Goal: Transaction & Acquisition: Purchase product/service

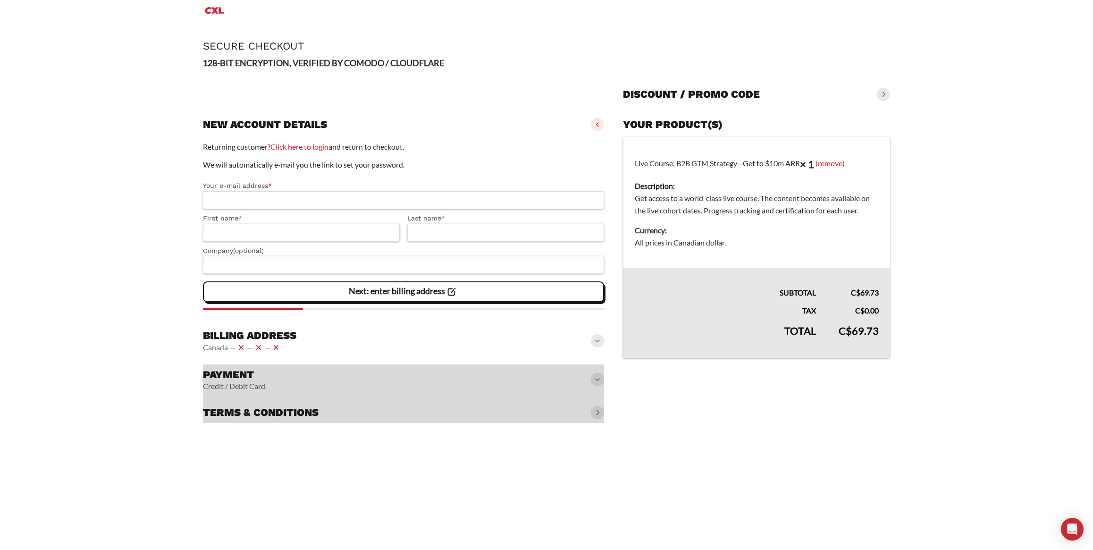
click at [432, 203] on input "Your e-mail address *" at bounding box center [403, 200] width 401 height 18
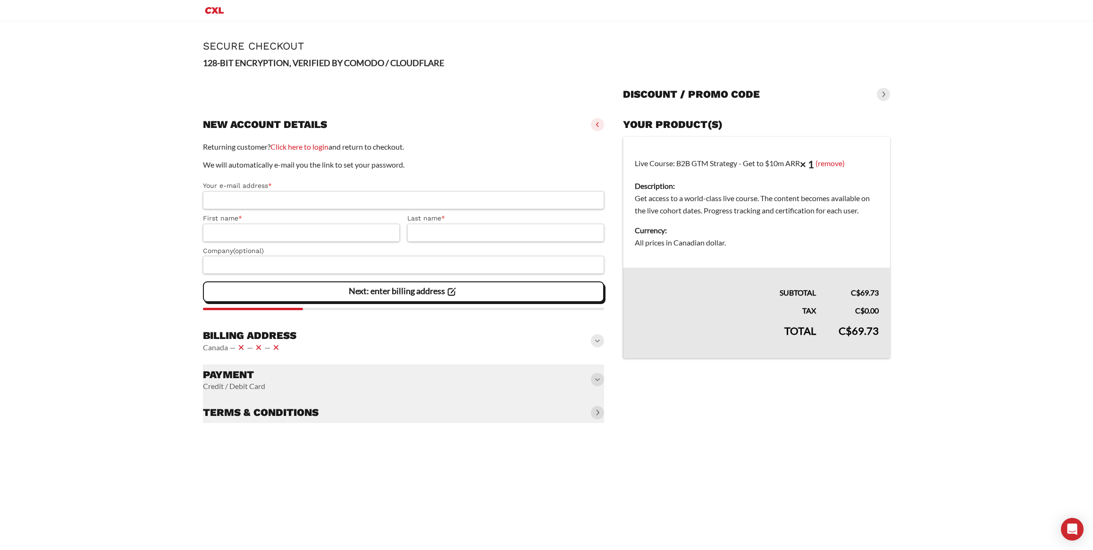
type input "**********"
type input "******"
select select "**"
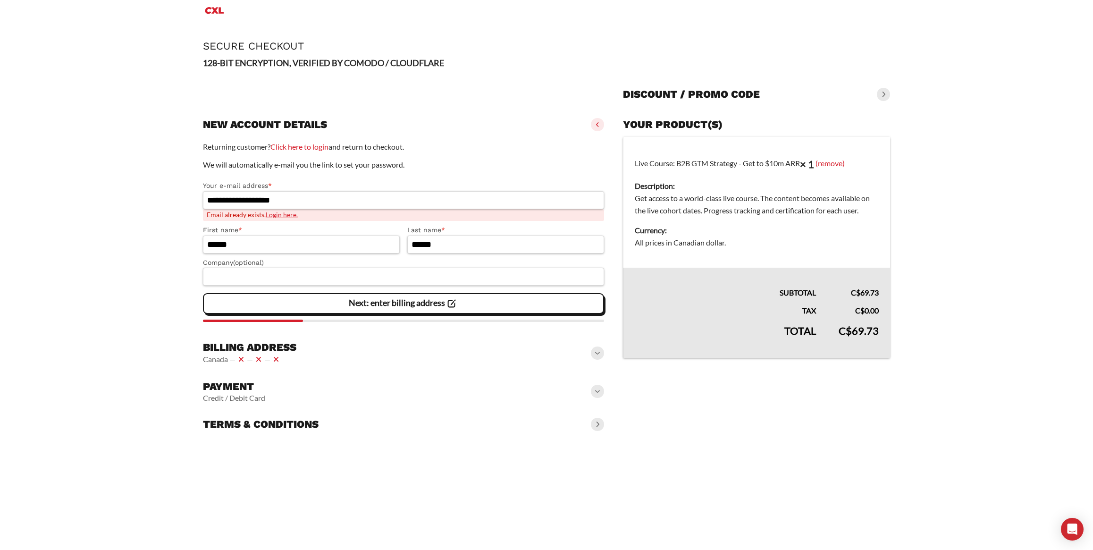
click at [0, 0] on slot "Next: enter billing address" at bounding box center [0, 0] width 0 height 0
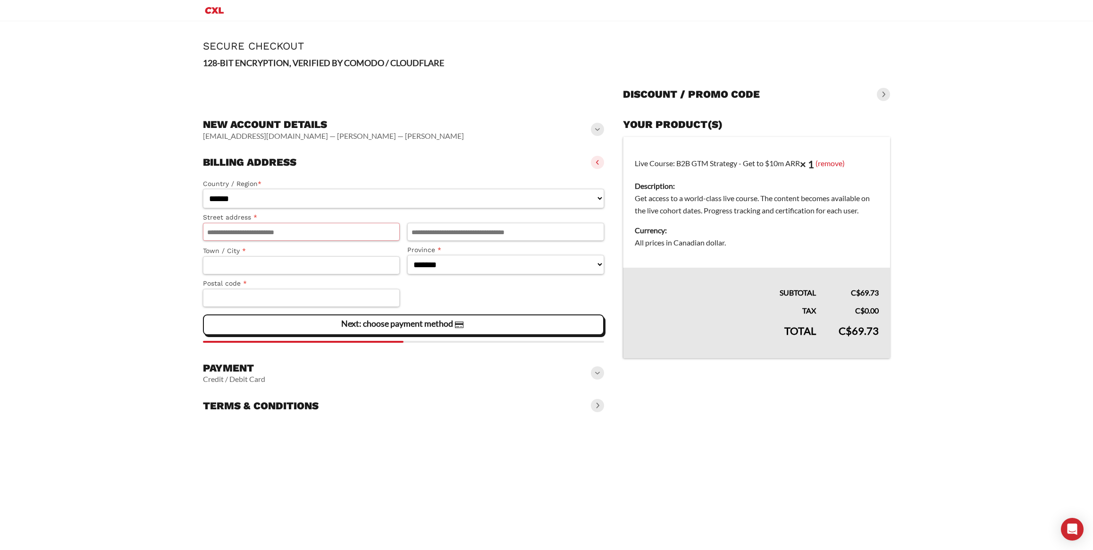
click at [293, 228] on input "Street address *" at bounding box center [301, 232] width 197 height 18
type input "**********"
type input "*******"
click at [0, 0] on slot "Next: choose payment method" at bounding box center [0, 0] width 0 height 0
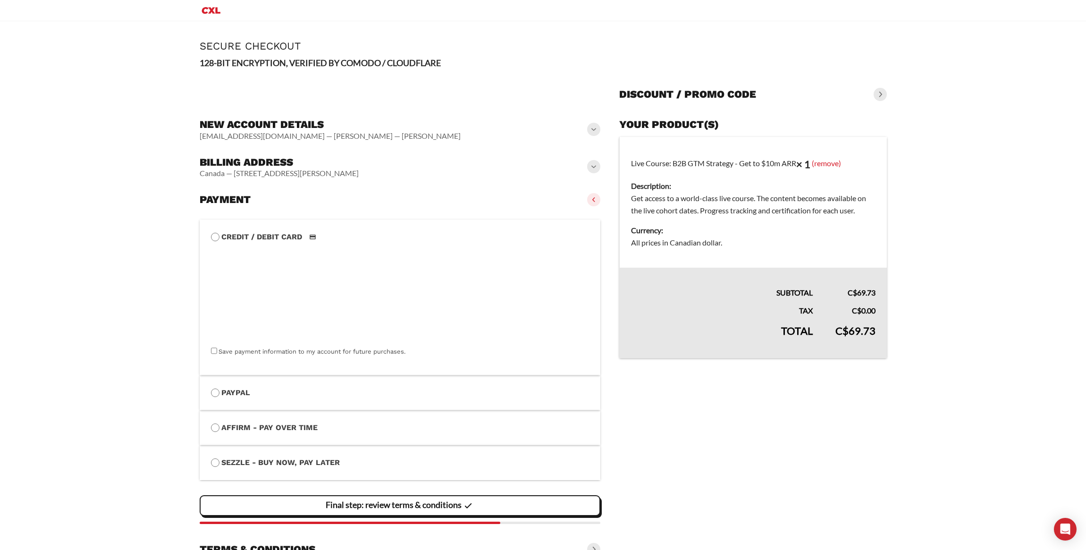
click at [245, 387] on label "PayPal" at bounding box center [400, 392] width 378 height 12
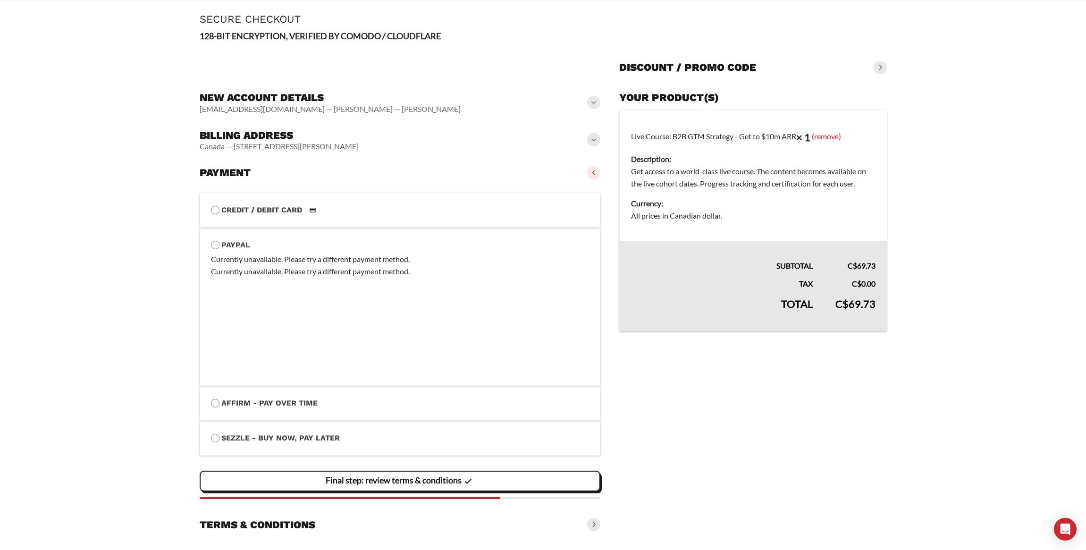
scroll to position [47, 0]
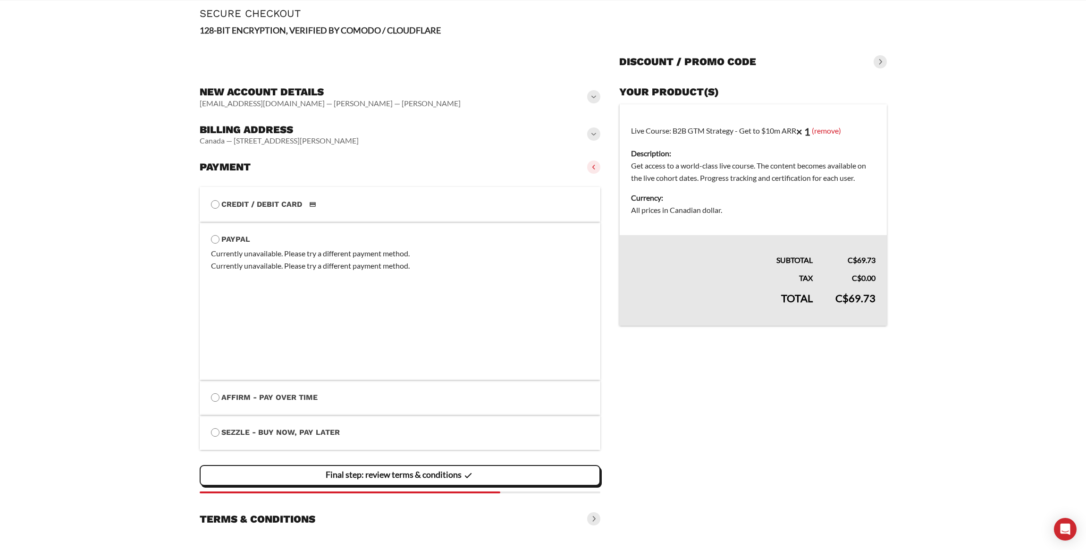
click at [595, 518] on span at bounding box center [593, 518] width 13 height 13
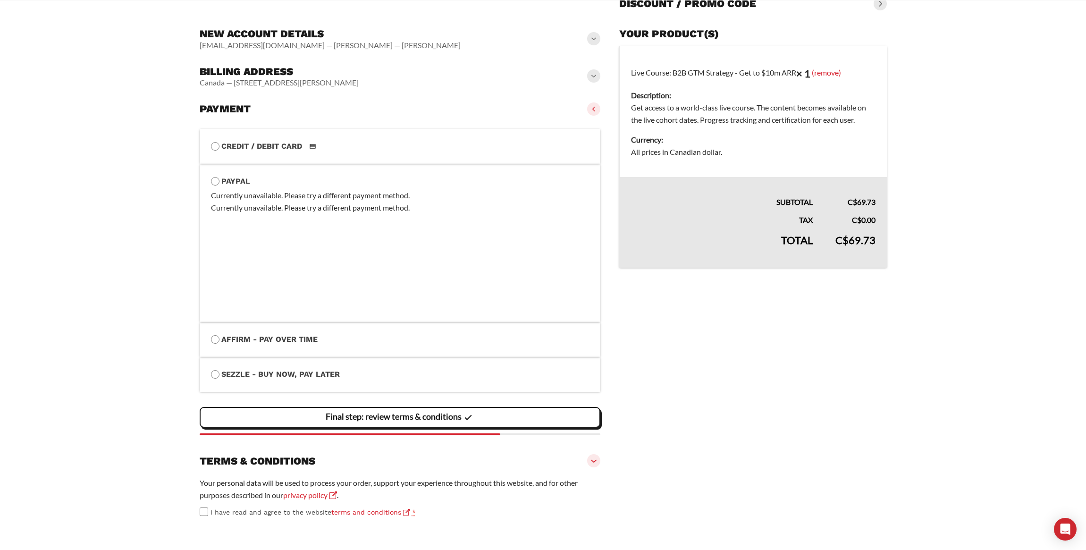
scroll to position [139, 0]
click at [501, 408] on div "Final step: review terms & conditions" at bounding box center [400, 417] width 389 height 19
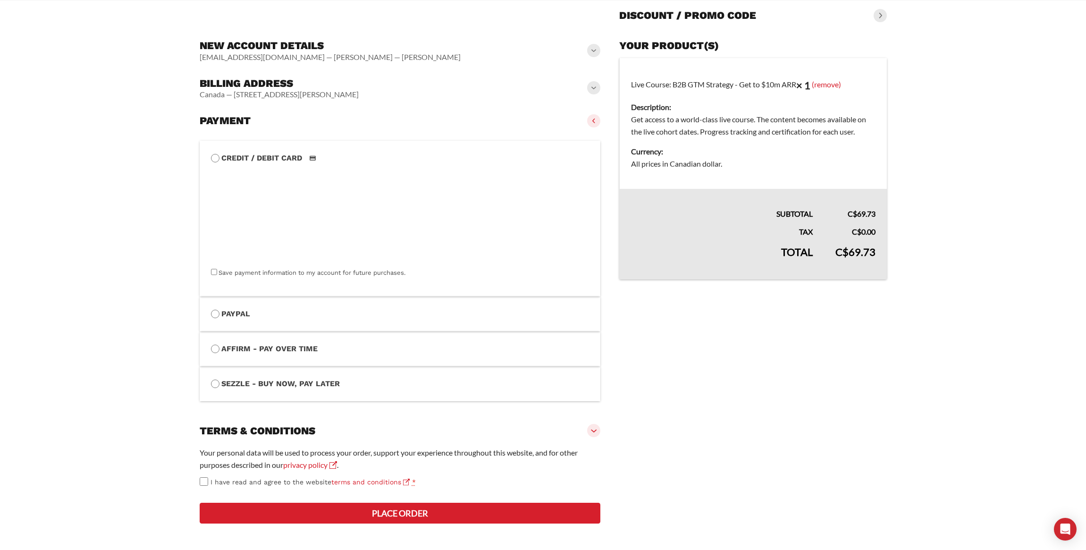
click at [413, 523] on button "Place order" at bounding box center [400, 512] width 401 height 21
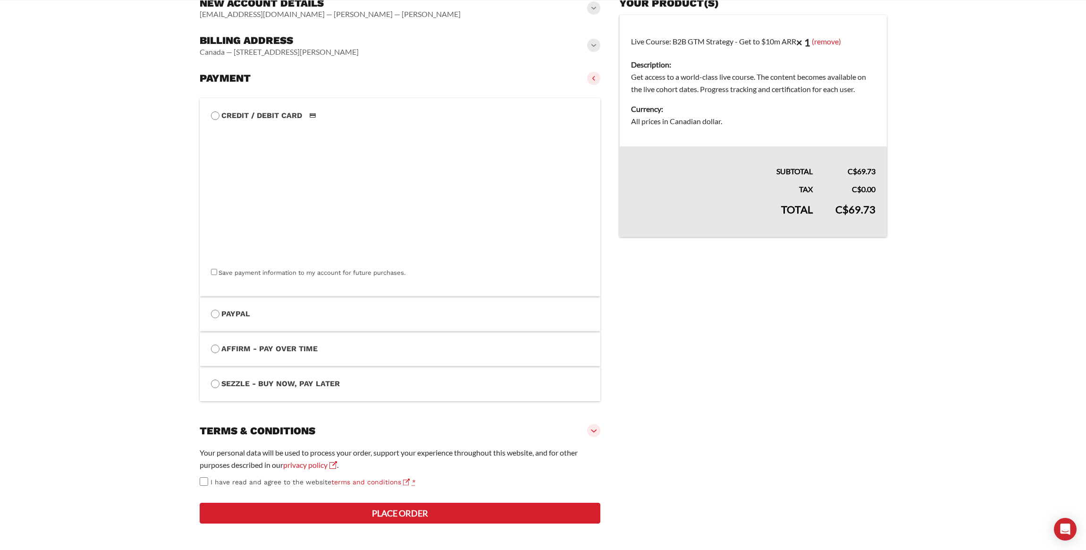
scroll to position [209, 0]
click at [407, 507] on button "Place order" at bounding box center [400, 512] width 401 height 21
click at [380, 515] on button "Place order" at bounding box center [400, 512] width 401 height 21
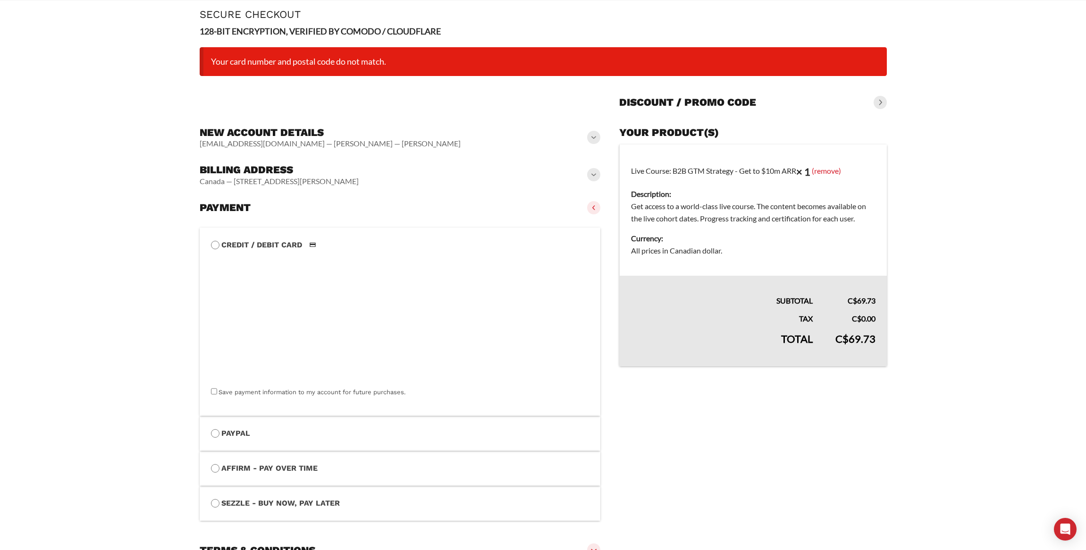
scroll to position [200, 0]
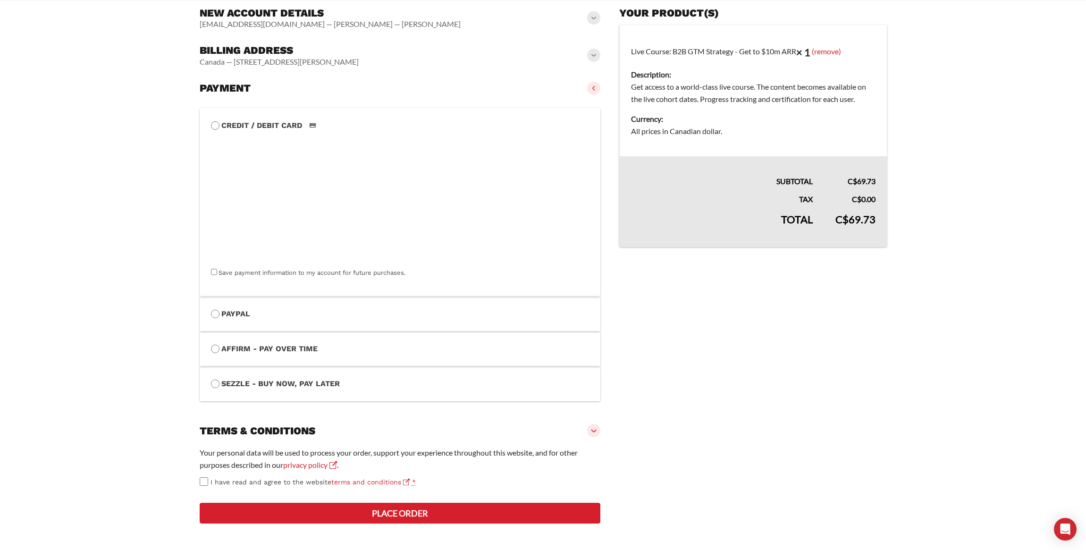
click at [387, 506] on button "Place order" at bounding box center [400, 512] width 401 height 21
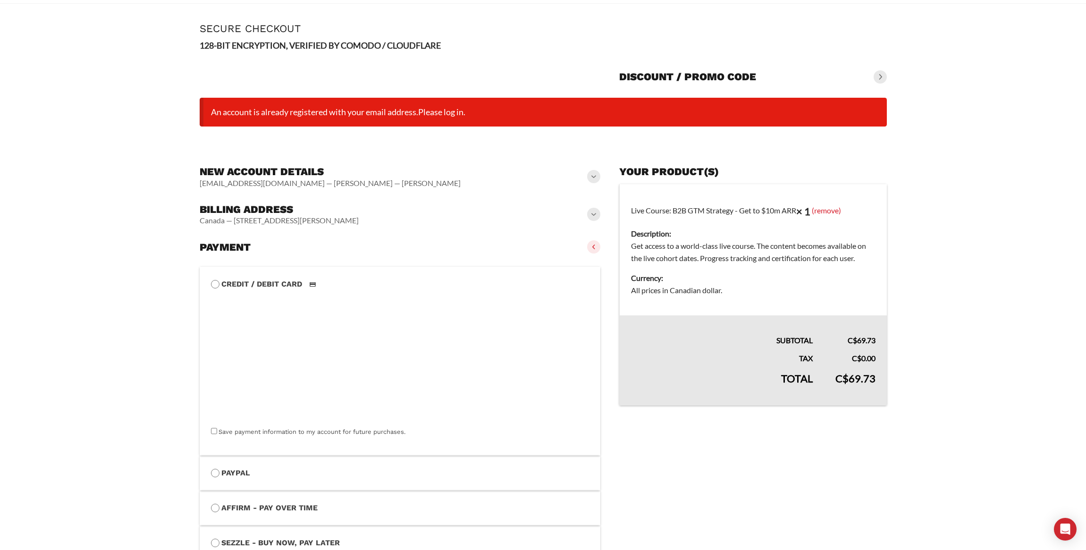
scroll to position [0, 0]
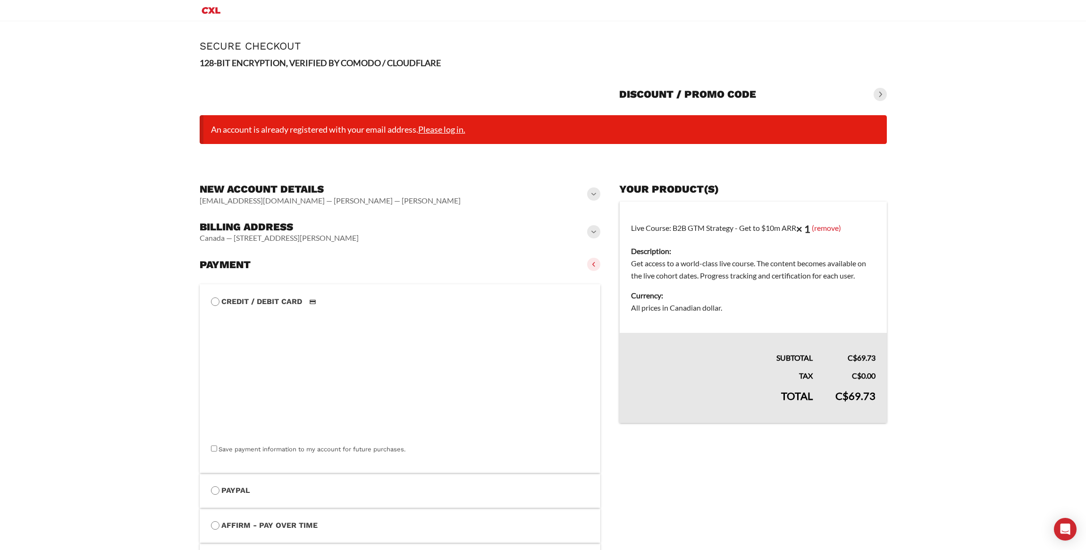
click at [456, 130] on link "Please log in." at bounding box center [441, 129] width 47 height 10
click at [448, 133] on link "Please log in." at bounding box center [441, 129] width 47 height 10
click at [448, 132] on link "Please log in." at bounding box center [441, 129] width 47 height 10
click at [447, 130] on link "Please log in." at bounding box center [441, 129] width 47 height 10
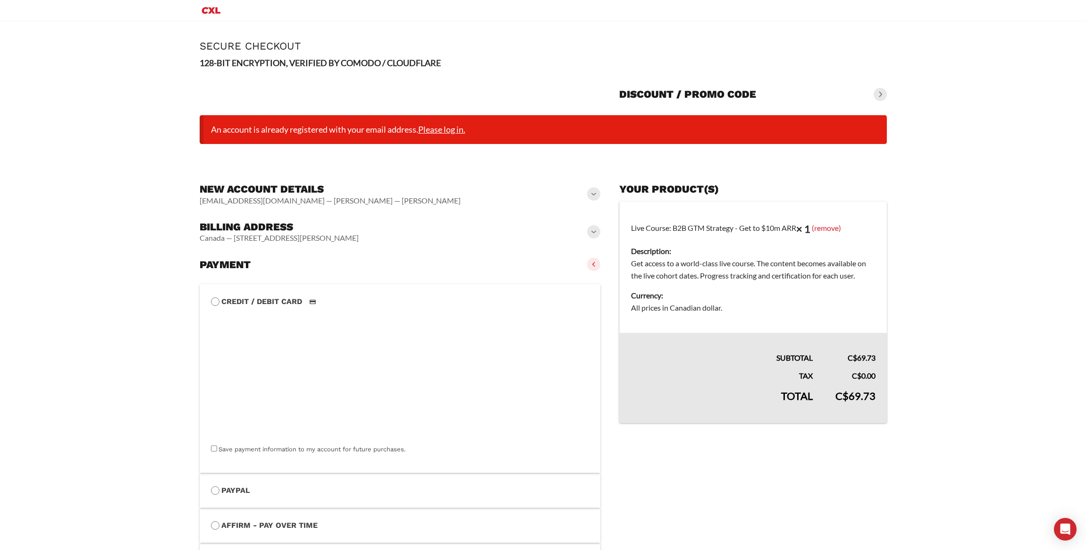
click at [446, 129] on link "Please log in." at bounding box center [441, 129] width 47 height 10
click at [446, 127] on link "Please log in." at bounding box center [441, 129] width 47 height 10
click at [446, 126] on link "Please log in." at bounding box center [441, 129] width 47 height 10
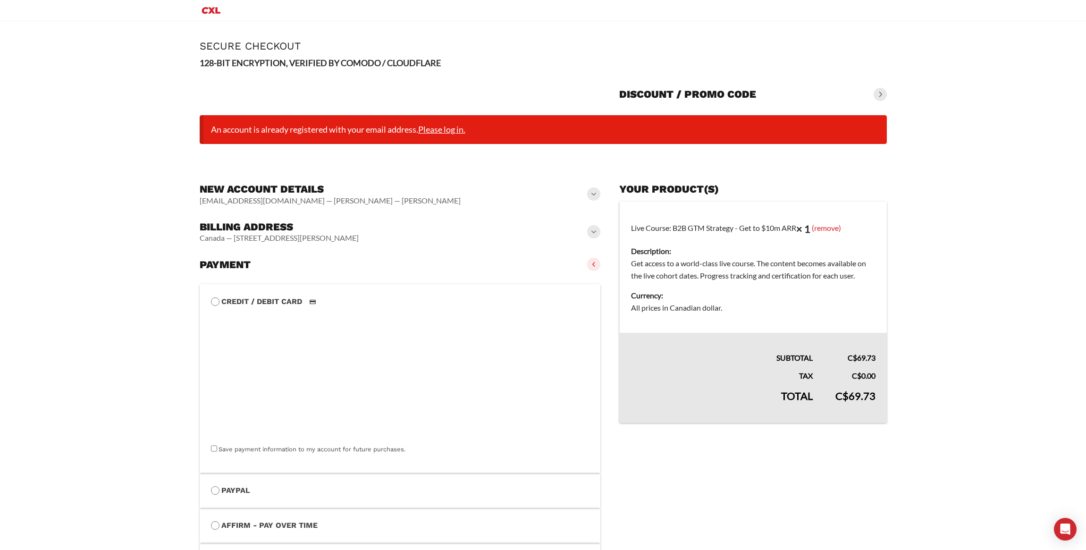
click at [446, 126] on link "Please log in." at bounding box center [441, 129] width 47 height 10
click at [449, 126] on link "Please log in." at bounding box center [441, 129] width 47 height 10
click at [457, 132] on link "Please log in." at bounding box center [441, 129] width 47 height 10
click at [457, 131] on link "Please log in." at bounding box center [441, 129] width 47 height 10
click at [457, 129] on link "Please log in." at bounding box center [441, 129] width 47 height 10
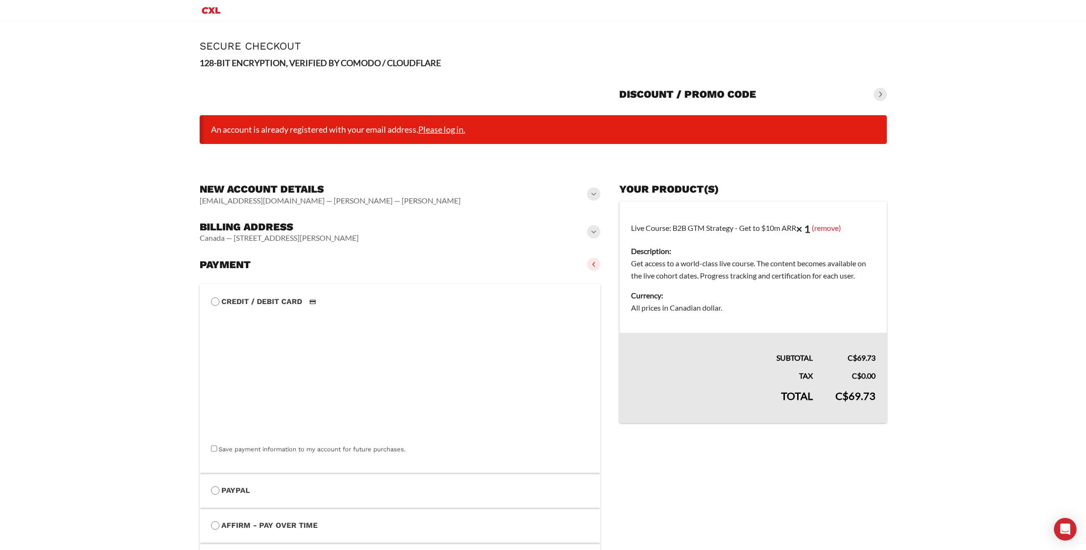
click at [457, 129] on link "Please log in." at bounding box center [441, 129] width 47 height 10
click at [458, 129] on link "Please log in." at bounding box center [441, 129] width 47 height 10
click at [459, 129] on link "Please log in." at bounding box center [441, 129] width 47 height 10
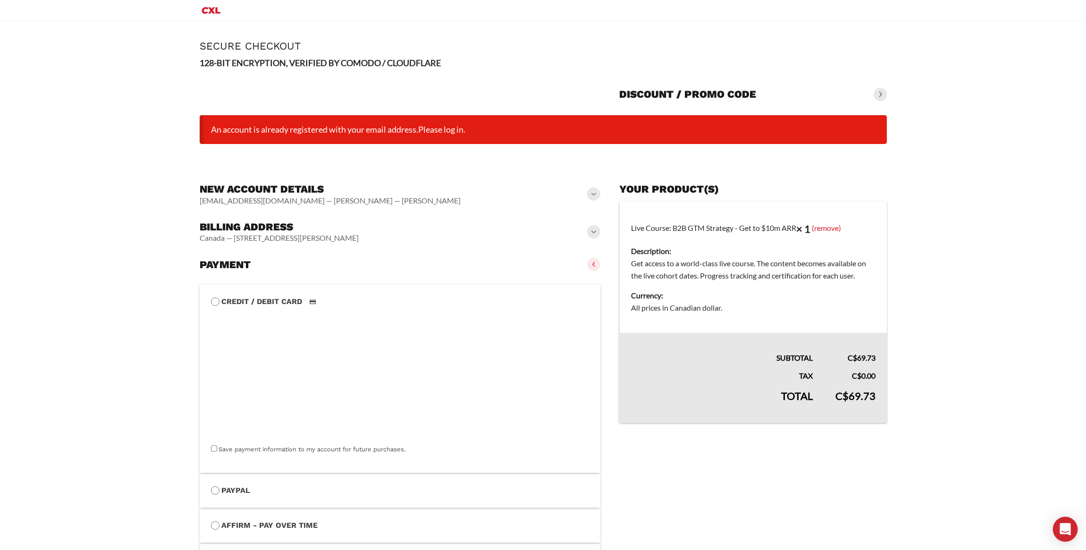
click at [1069, 526] on icon "Open Intercom Messenger" at bounding box center [1064, 529] width 11 height 12
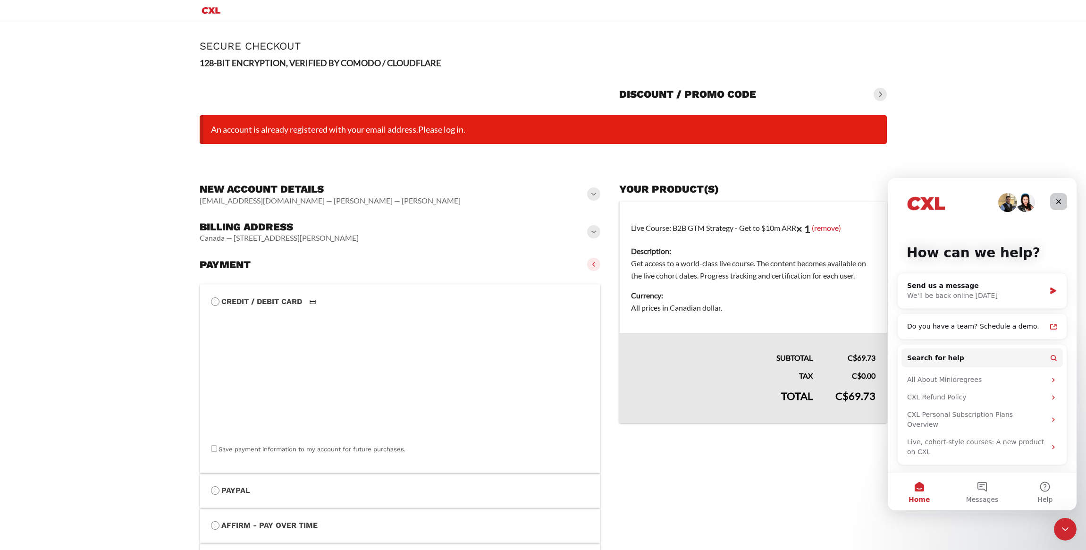
click at [1054, 198] on icon "Close" at bounding box center [1058, 202] width 8 height 8
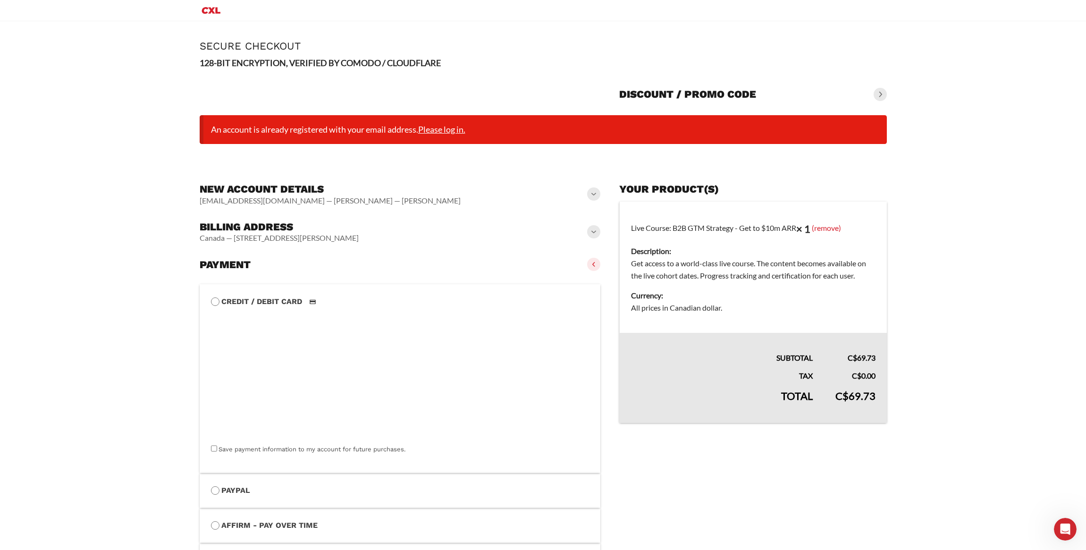
click at [438, 130] on link "Please log in." at bounding box center [441, 129] width 47 height 10
click at [438, 129] on link "Please log in." at bounding box center [441, 129] width 47 height 10
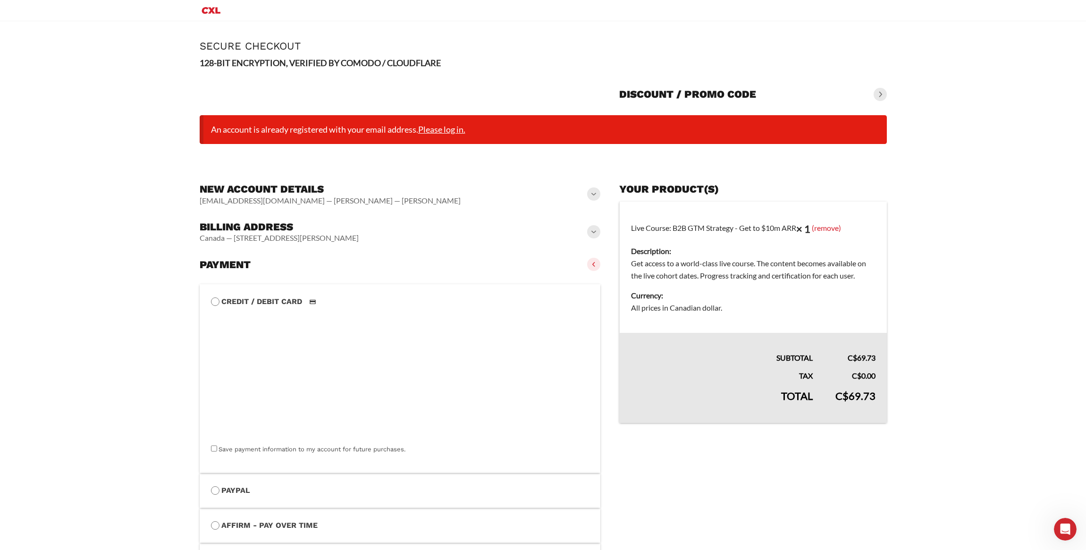
click at [438, 129] on link "Please log in." at bounding box center [441, 129] width 47 height 10
click at [439, 128] on link "Please log in." at bounding box center [441, 129] width 47 height 10
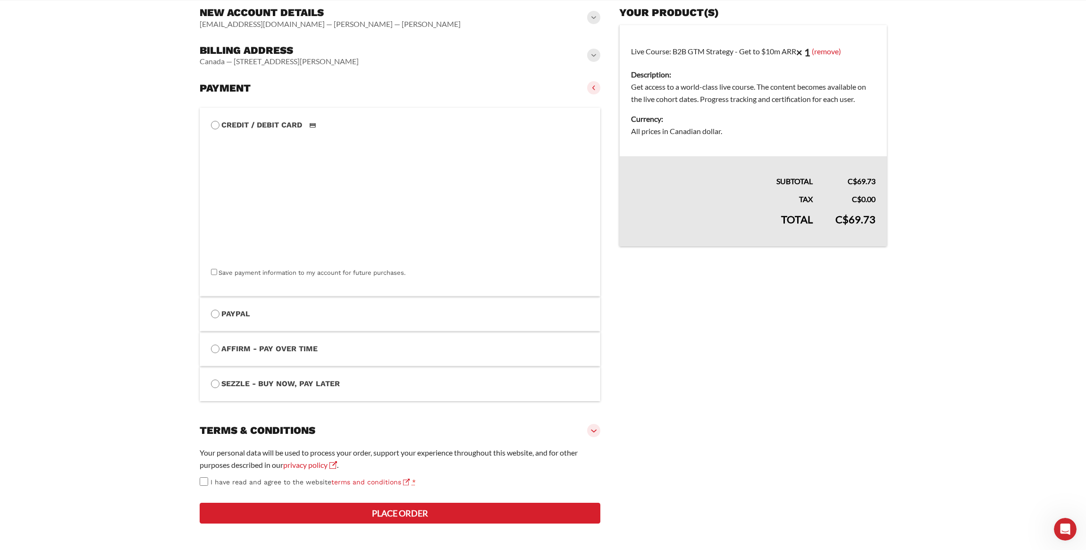
scroll to position [225, 0]
click at [406, 510] on button "Place order" at bounding box center [400, 512] width 401 height 21
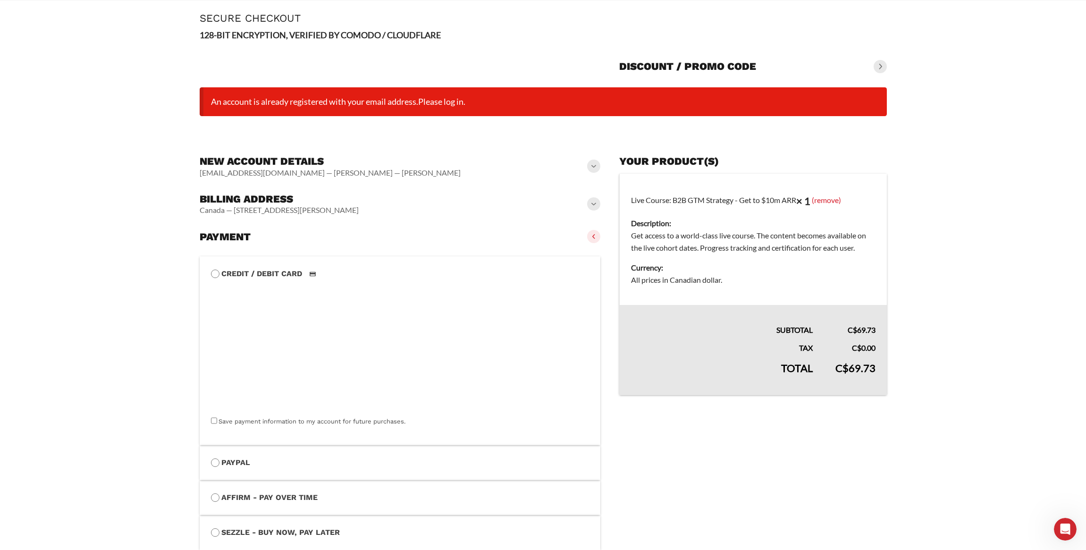
scroll to position [0, 0]
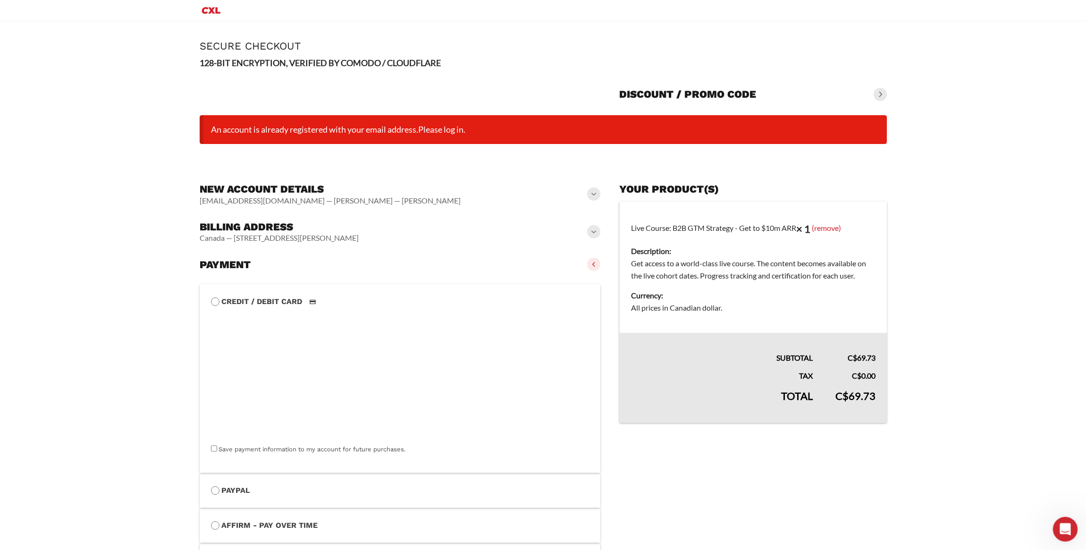
click at [1065, 520] on div "Open Intercom Messenger" at bounding box center [1063, 527] width 31 height 31
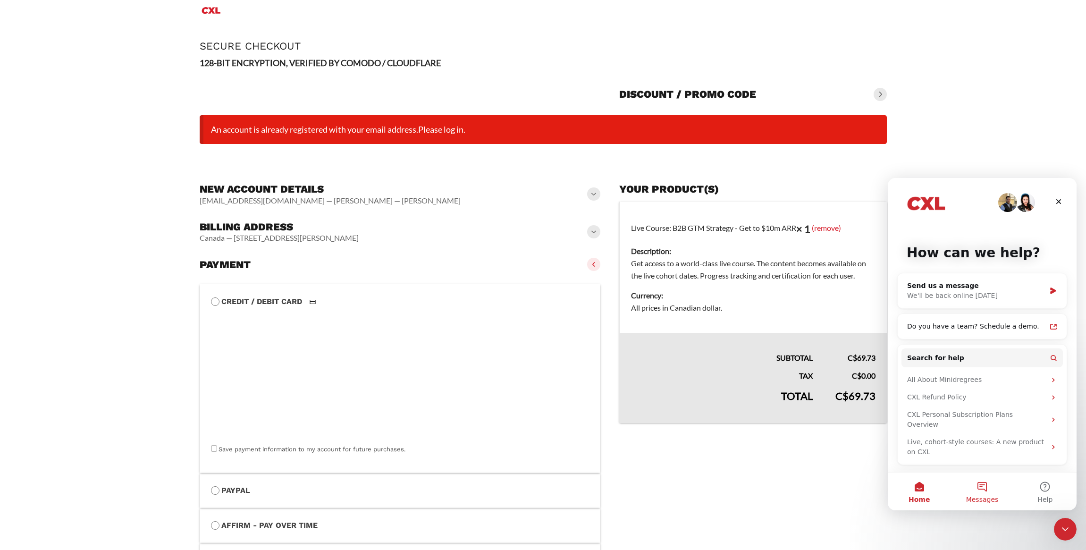
click at [992, 485] on button "Messages" at bounding box center [981, 491] width 63 height 38
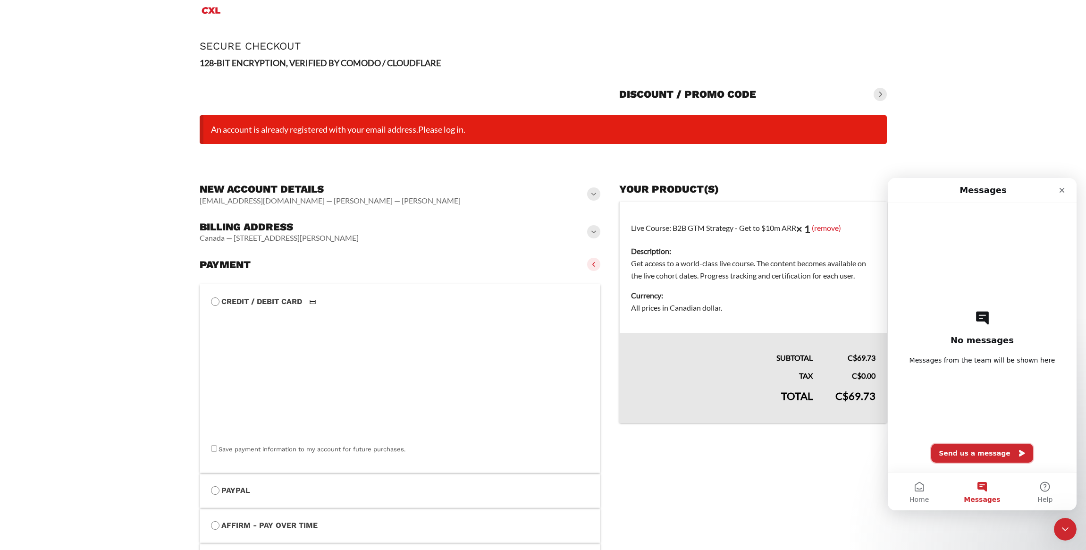
click at [970, 454] on button "Send us a message" at bounding box center [982, 452] width 102 height 19
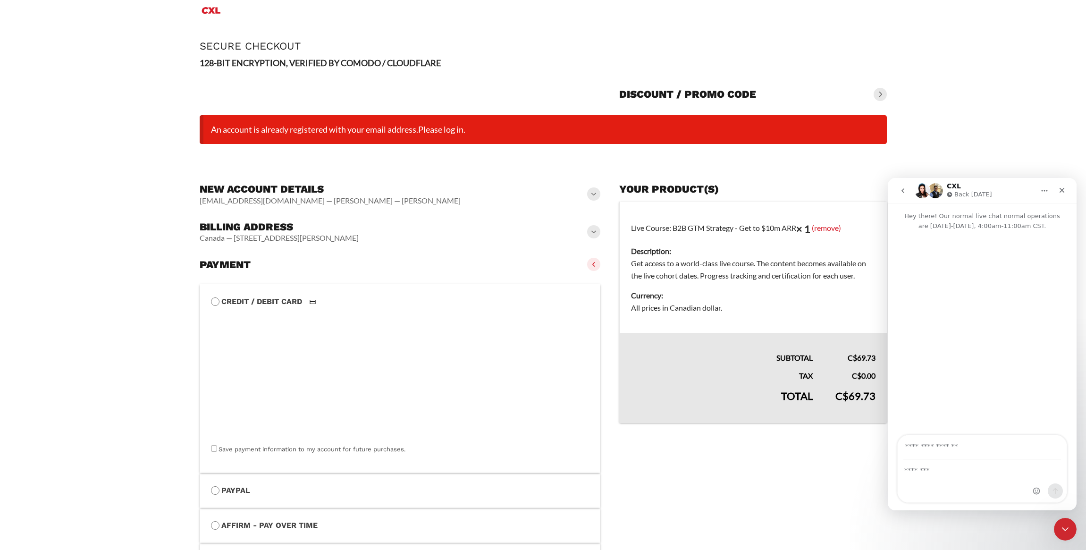
click at [971, 449] on input "Your email" at bounding box center [982, 447] width 158 height 24
type input "**********"
click at [969, 473] on textarea "Message…" at bounding box center [981, 468] width 169 height 16
drag, startPoint x: 950, startPoint y: 471, endPoint x: 934, endPoint y: 453, distance: 24.1
click at [949, 471] on textarea "**********" at bounding box center [981, 468] width 169 height 16
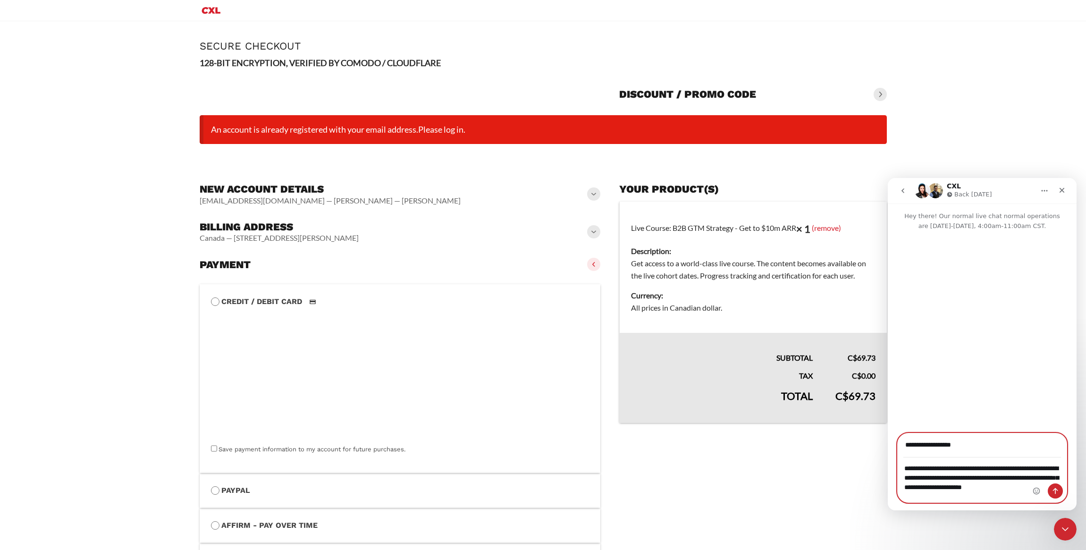
type textarea "**********"
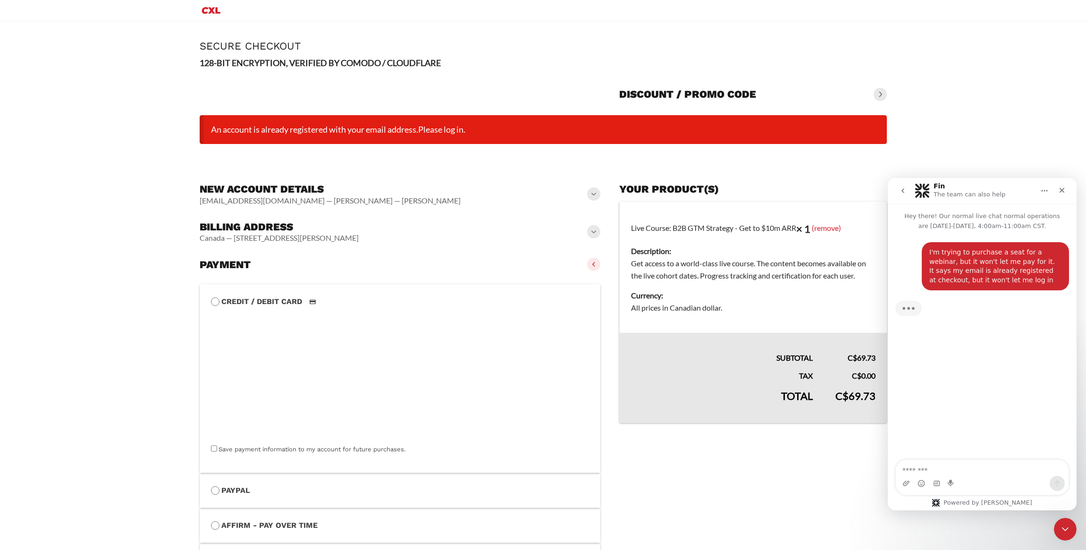
click at [493, 184] on div "New account details [EMAIL_ADDRESS][DOMAIN_NAME] — [PERSON_NAME] — [PERSON_NAME]" at bounding box center [400, 194] width 401 height 30
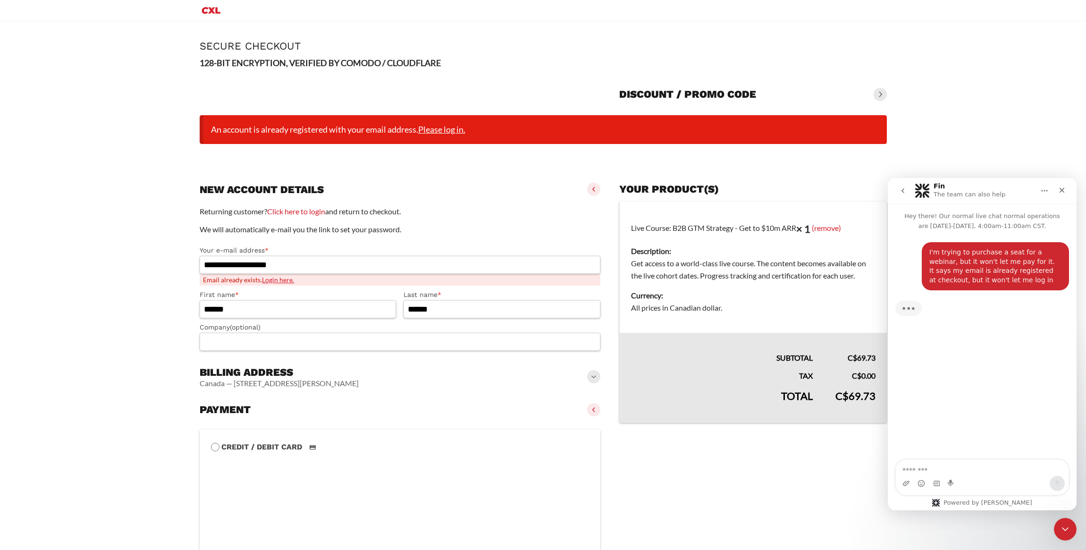
click at [448, 133] on link "Please log in." at bounding box center [441, 129] width 47 height 10
click at [283, 281] on link "Login here." at bounding box center [278, 280] width 32 height 8
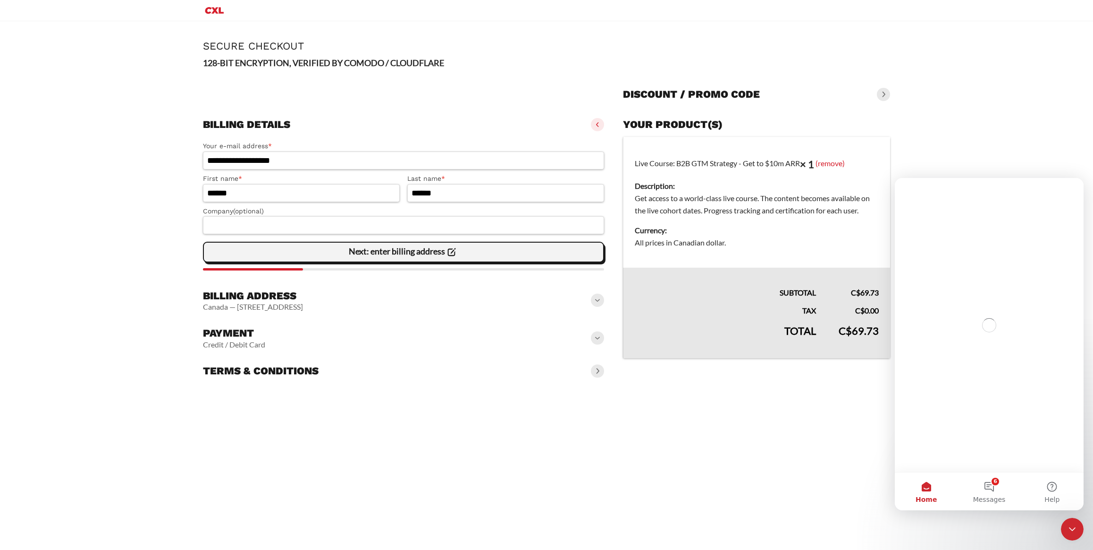
click at [0, 0] on slot "Next: enter billing address" at bounding box center [0, 0] width 0 height 0
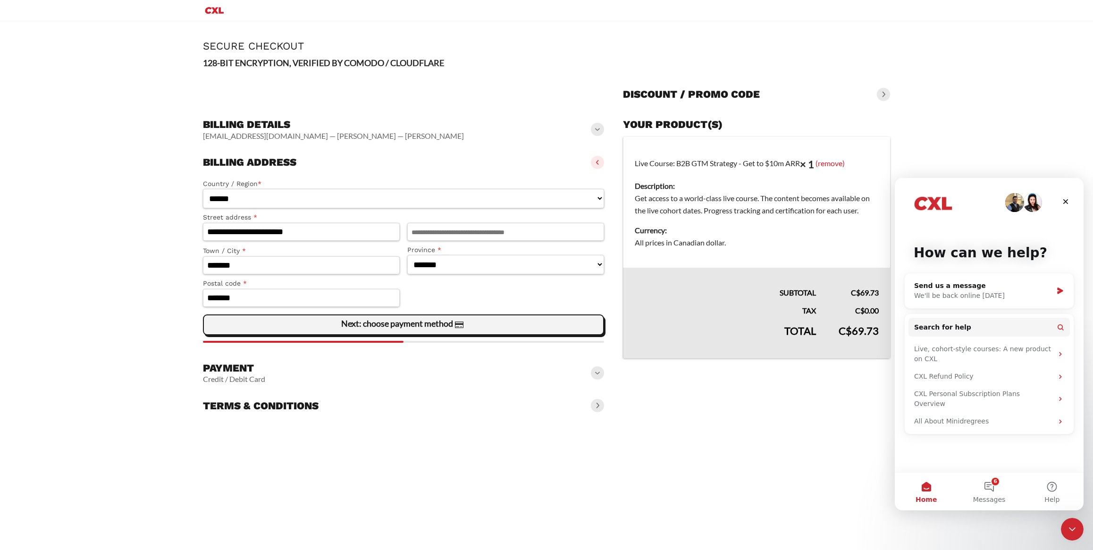
click at [0, 0] on slot "Next: choose payment method" at bounding box center [0, 0] width 0 height 0
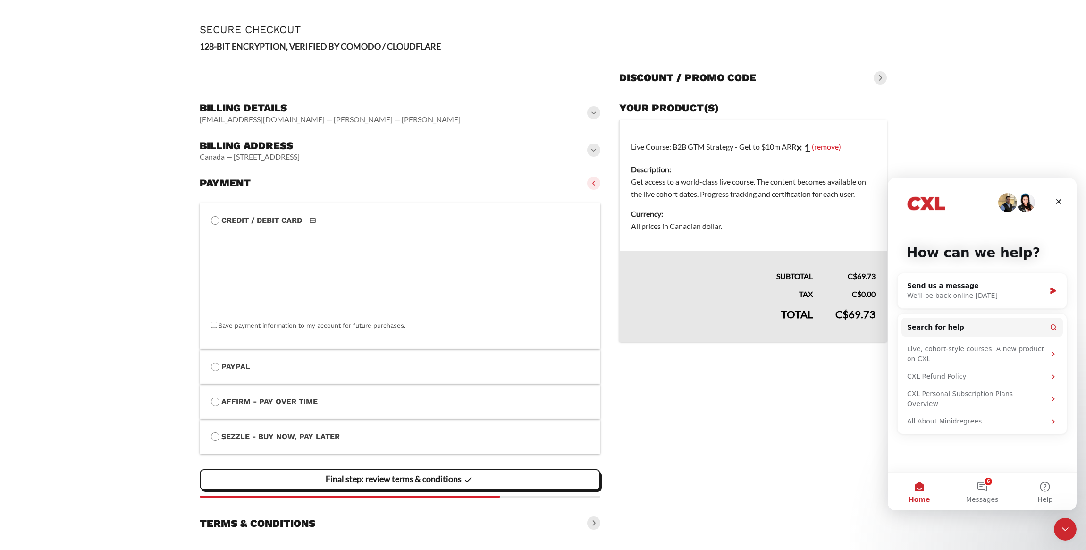
scroll to position [36, 0]
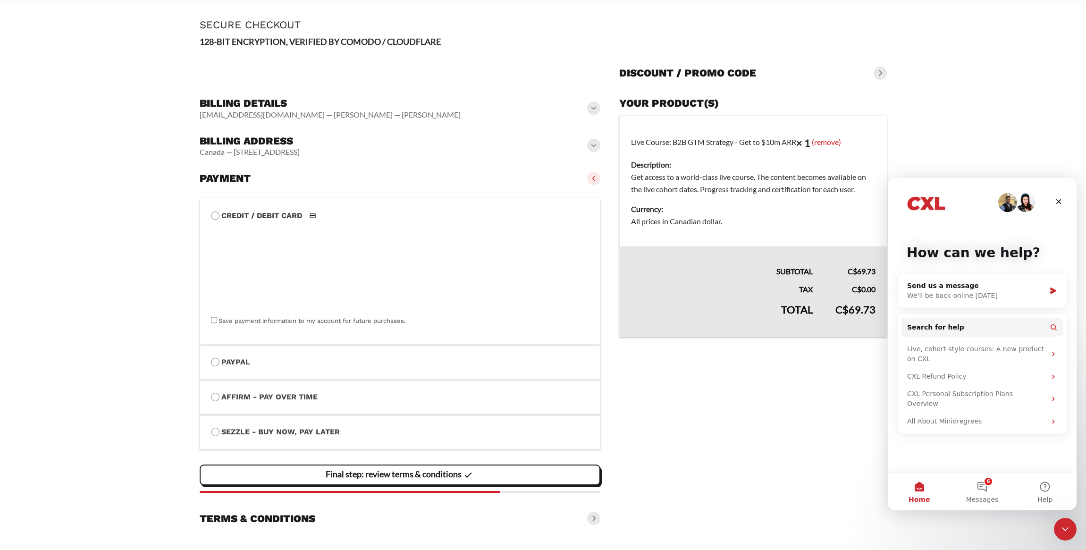
click at [0, 0] on slot "Final step: review terms & conditions" at bounding box center [0, 0] width 0 height 0
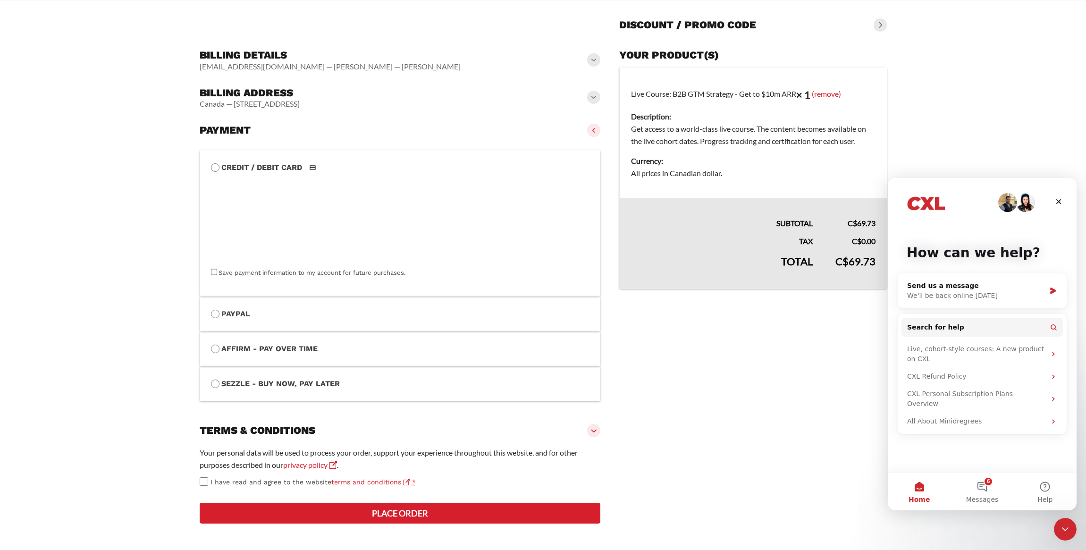
scroll to position [118, 0]
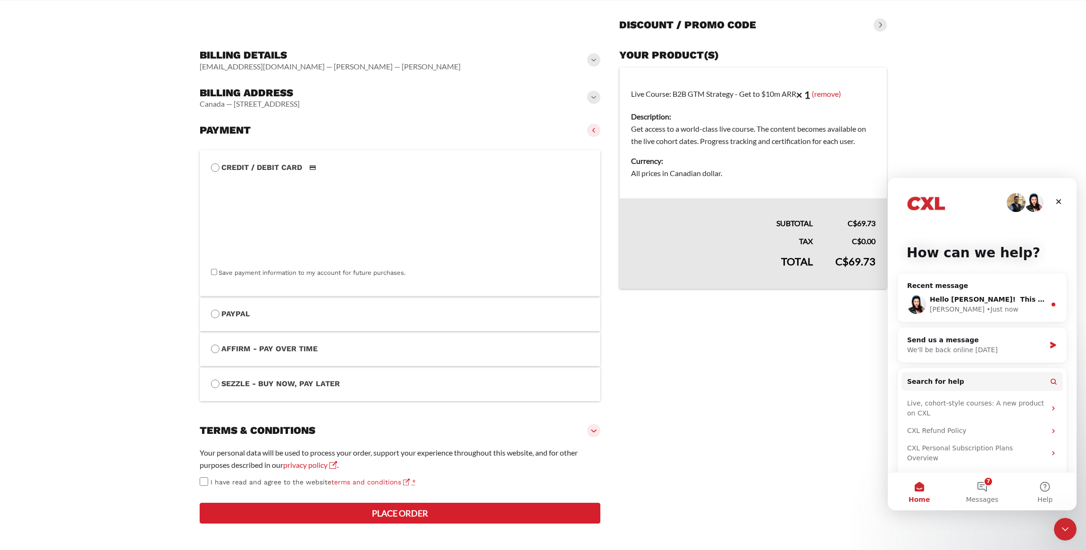
click at [428, 518] on button "Place order" at bounding box center [400, 512] width 401 height 21
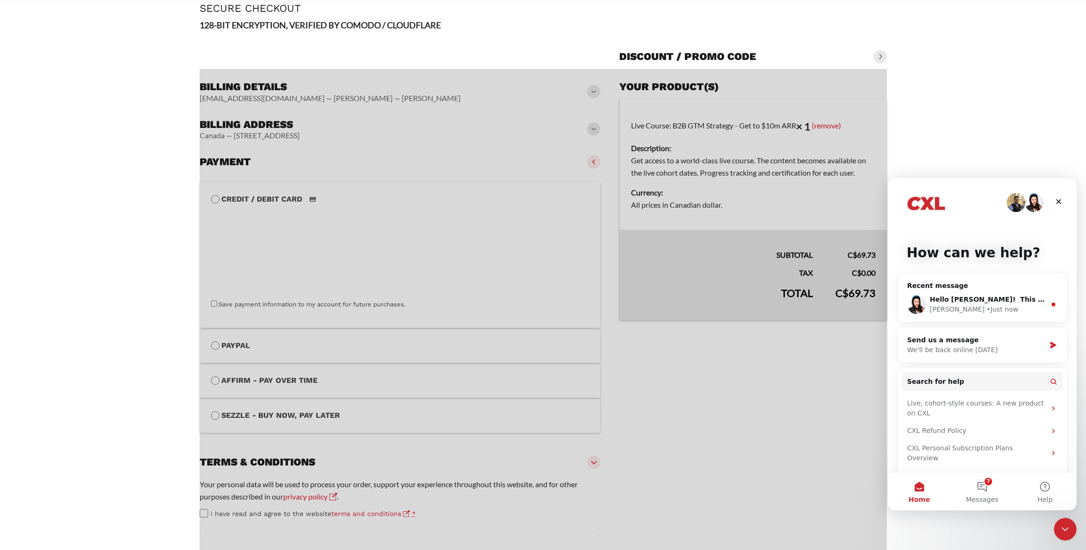
scroll to position [137, 0]
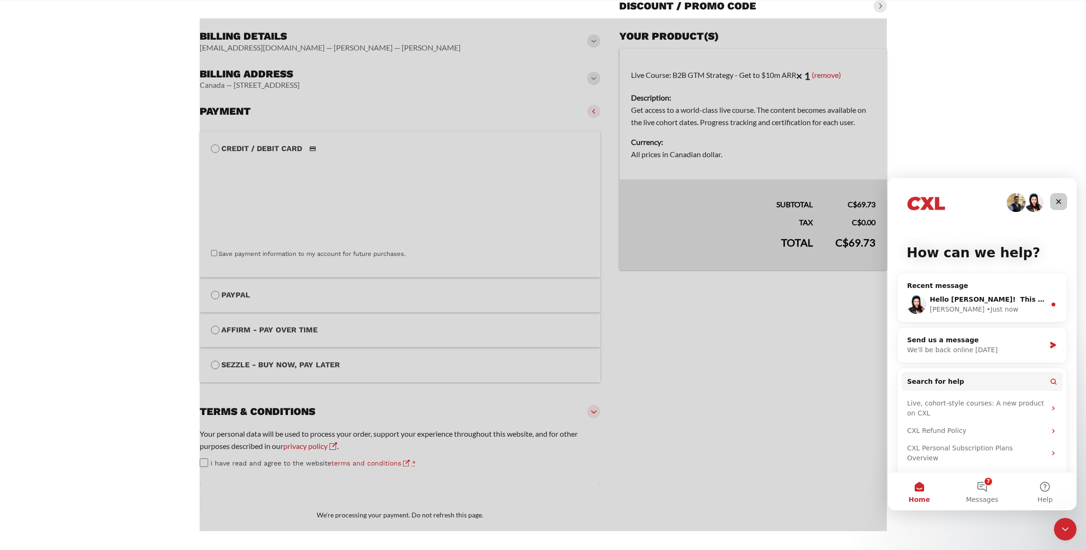
click at [1058, 201] on icon "Close" at bounding box center [1058, 201] width 5 height 5
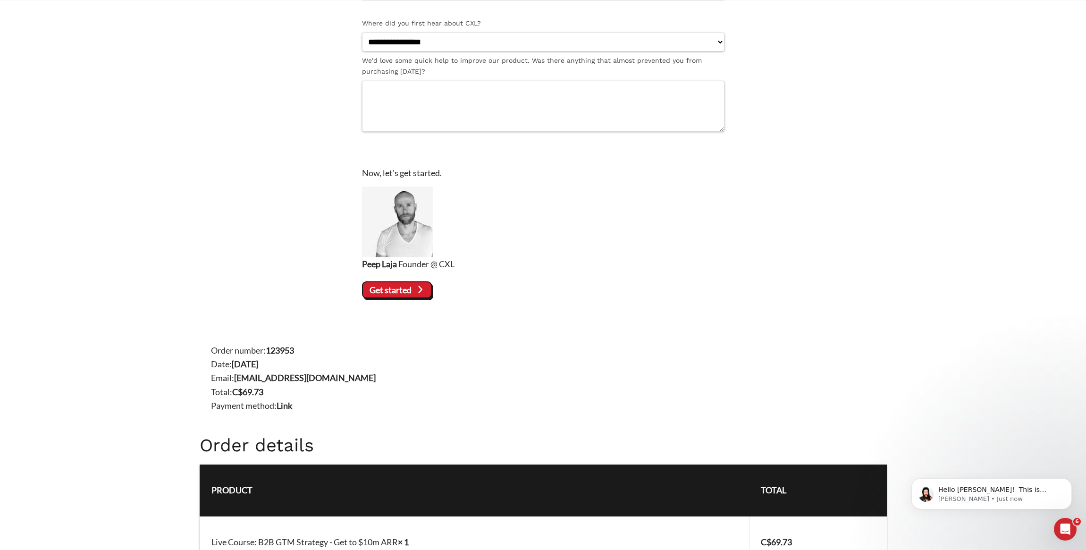
scroll to position [232, 0]
